Goal: Submit feedback/report problem

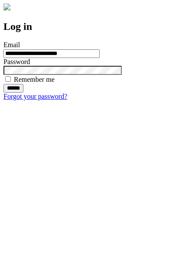
click at [23, 93] on input "******" at bounding box center [13, 88] width 20 height 9
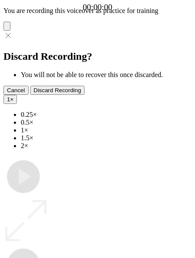
type input "**********"
